Goal: Ask a question

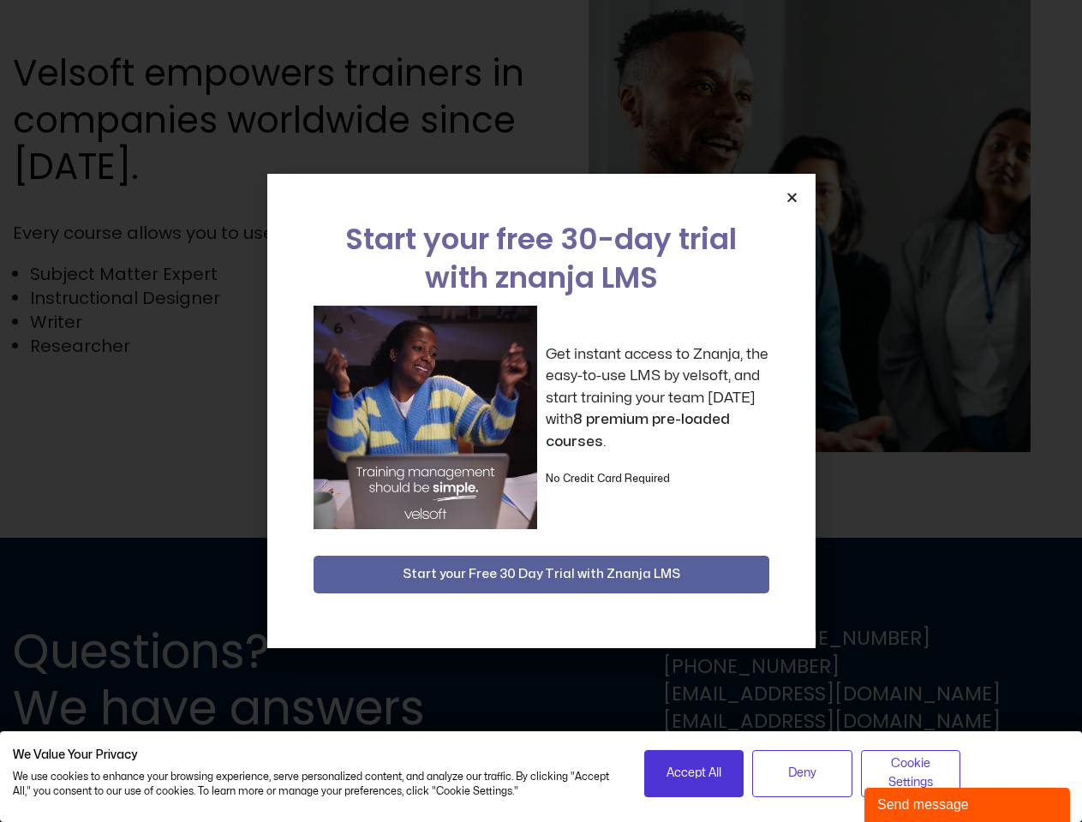
click at [540, 411] on div "Get instant access to Znanja, the easy-to-use LMS by velsoft, and start trainin…" at bounding box center [541, 418] width 456 height 224
click at [791, 197] on icon "Close" at bounding box center [791, 197] width 13 height 13
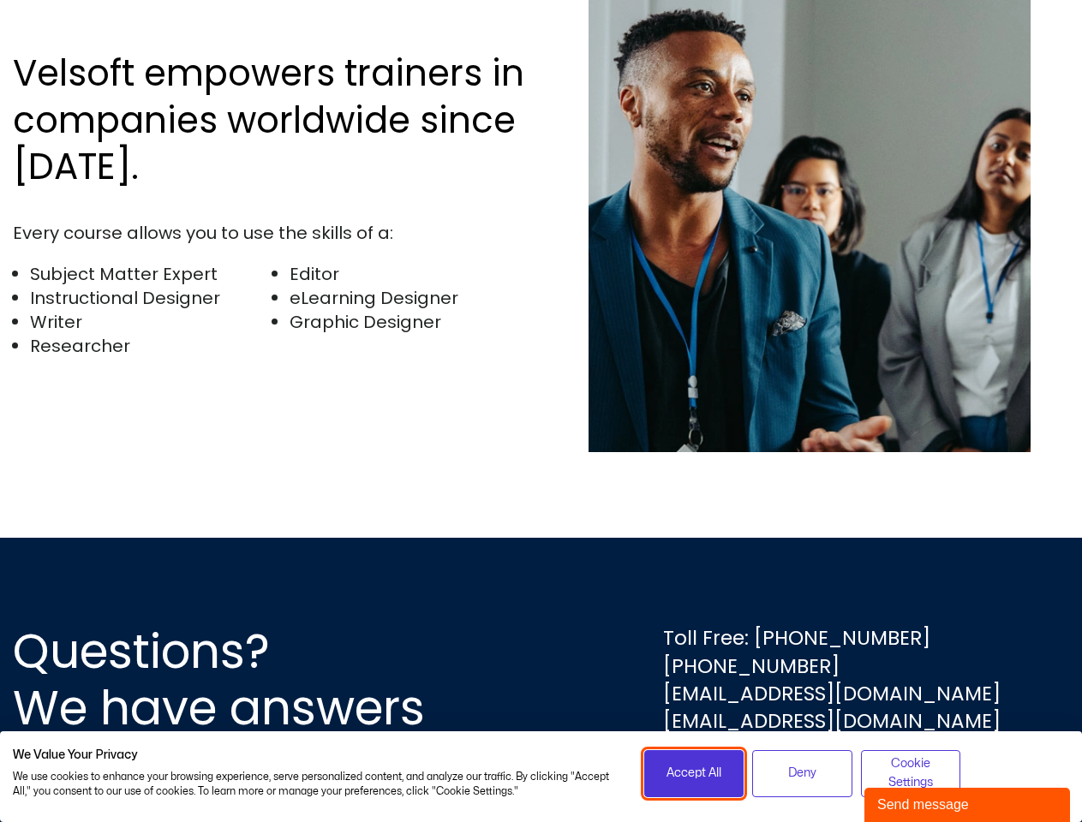
click at [694, 773] on span "Accept All" at bounding box center [693, 773] width 55 height 19
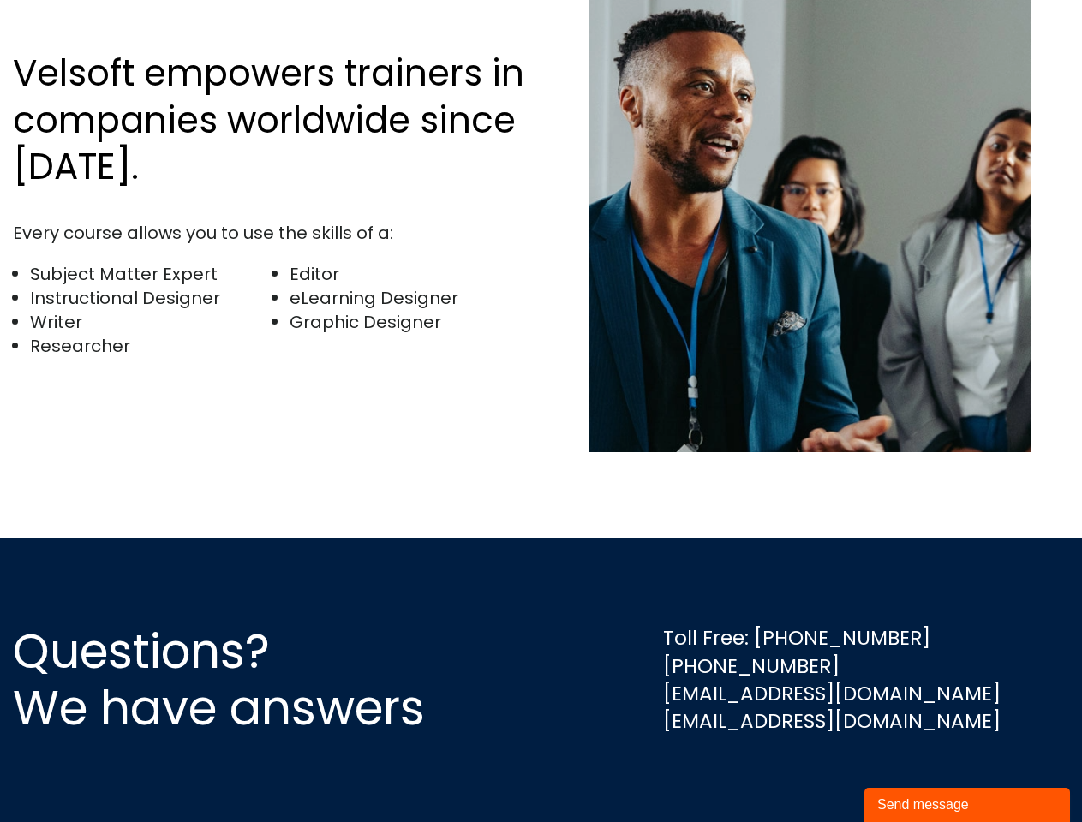
click at [802, 773] on div "Questions? We have answers Toll Free: [PHONE_NUMBER] [PHONE_NUMBER] [EMAIL_ADDR…" at bounding box center [541, 680] width 1082 height 284
click at [910, 773] on div "Questions? We have answers Toll Free: [PHONE_NUMBER] [PHONE_NUMBER] [EMAIL_ADDR…" at bounding box center [541, 680] width 1082 height 284
click at [967, 805] on div "Send message" at bounding box center [967, 805] width 180 height 21
